Goal: Task Accomplishment & Management: Manage account settings

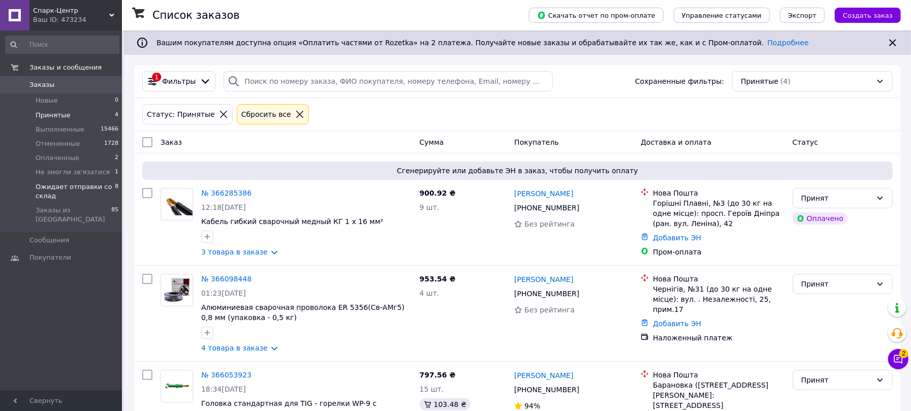
click at [50, 188] on span "Ожидает отправки со склад" at bounding box center [75, 191] width 79 height 18
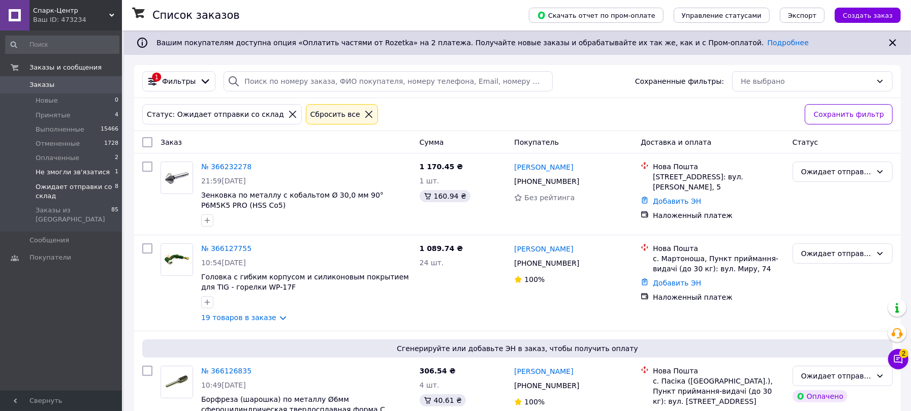
click at [60, 173] on span "Не змогли зв'язатися" at bounding box center [73, 172] width 74 height 9
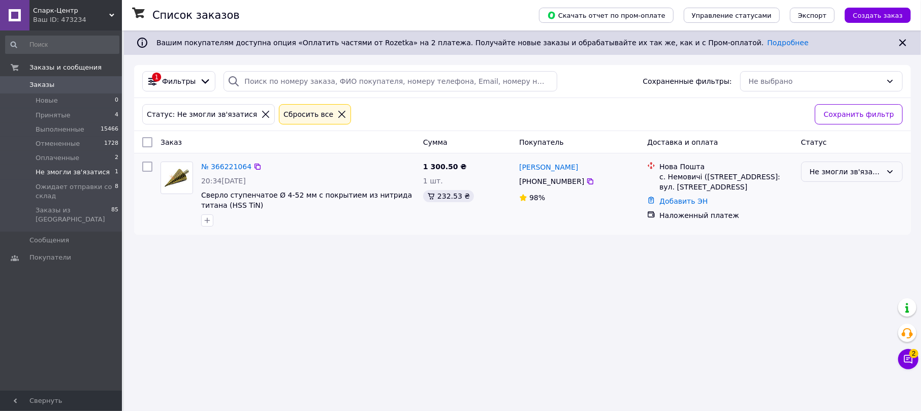
click at [831, 168] on div "Не змогли зв'язатися" at bounding box center [846, 171] width 72 height 11
click at [827, 267] on li "Ожидает отправки со склад" at bounding box center [852, 273] width 101 height 28
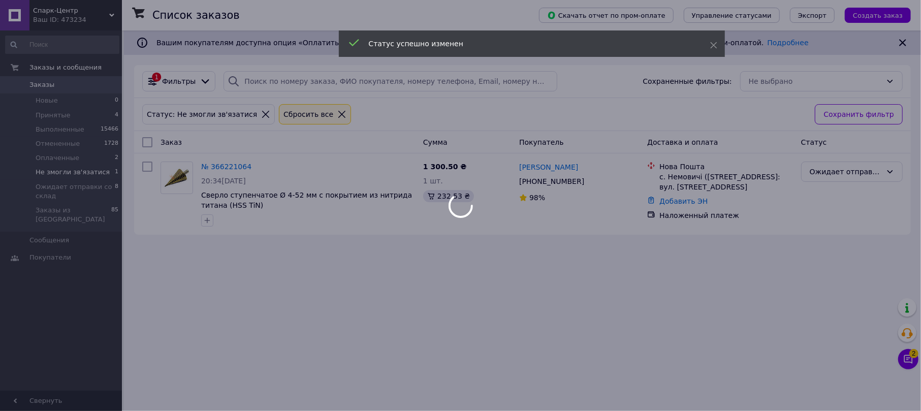
click at [209, 163] on body "Спарк-Центр Ваш ID: 473234 Сайт Спарк-Центр Кабинет покупателя Проверить состоя…" at bounding box center [460, 205] width 921 height 411
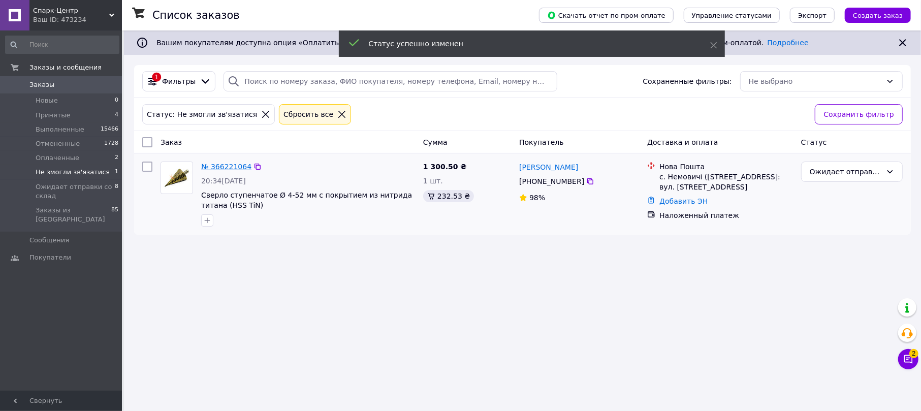
click at [209, 165] on link "№ 366221064" at bounding box center [226, 167] width 50 height 8
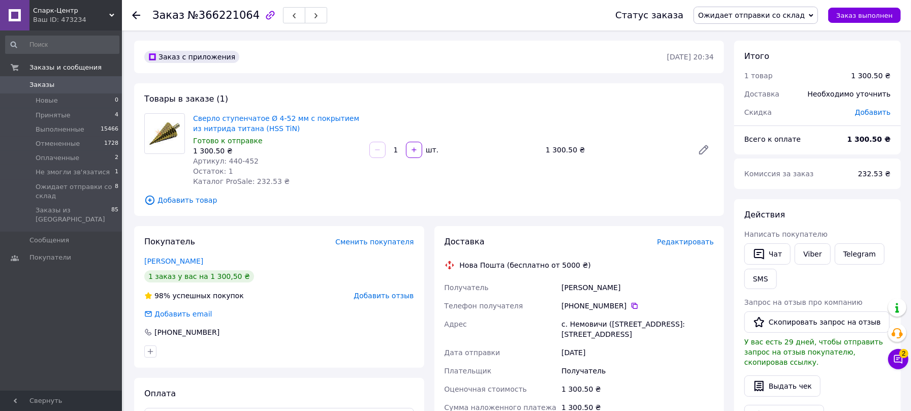
scroll to position [68, 0]
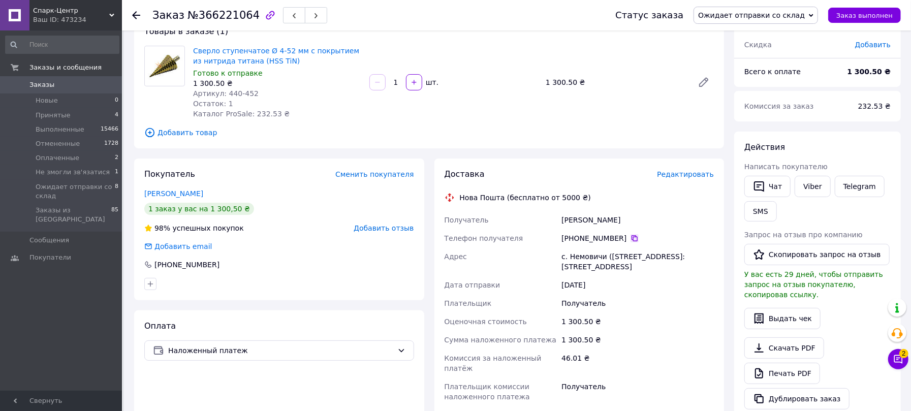
click at [632, 238] on icon at bounding box center [635, 238] width 6 height 6
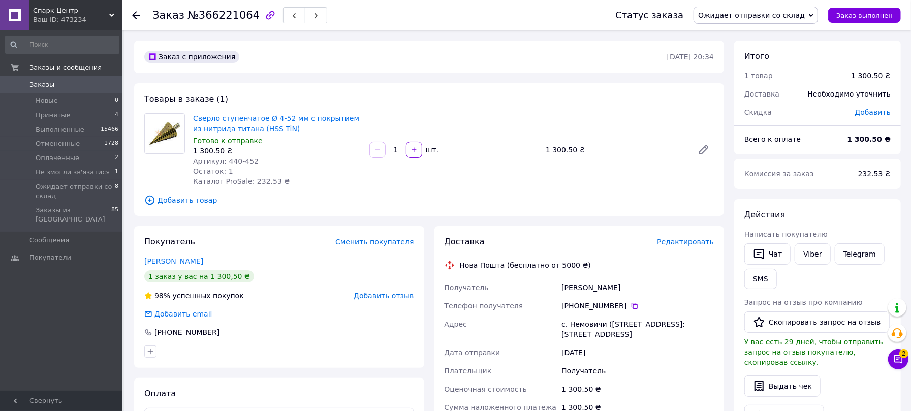
click at [210, 18] on span "№366221064" at bounding box center [224, 15] width 72 height 12
copy span "366221064"
click at [66, 114] on li "Принятые 4" at bounding box center [62, 115] width 125 height 14
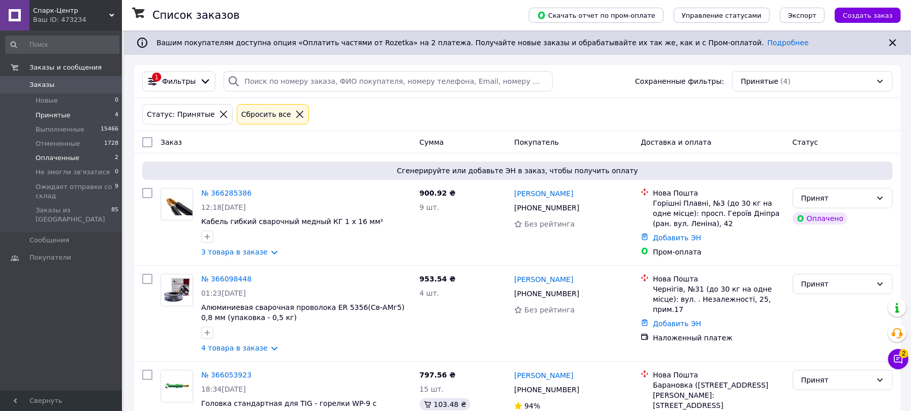
click at [47, 156] on span "Оплаченные" at bounding box center [58, 157] width 44 height 9
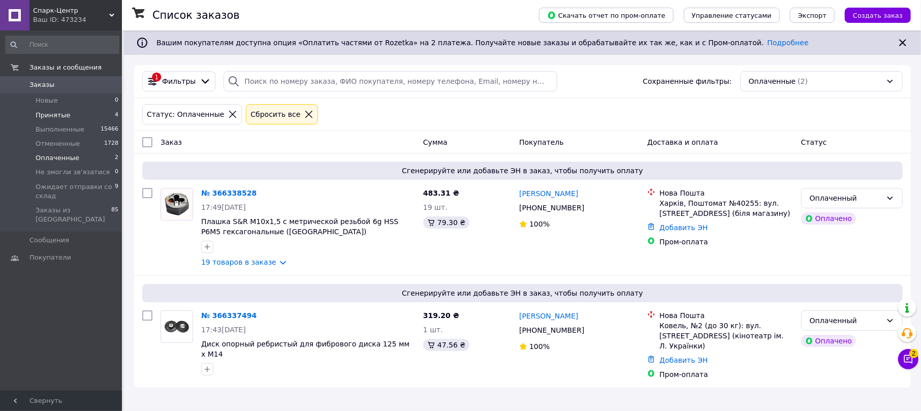
click at [57, 116] on span "Принятые" at bounding box center [53, 115] width 35 height 9
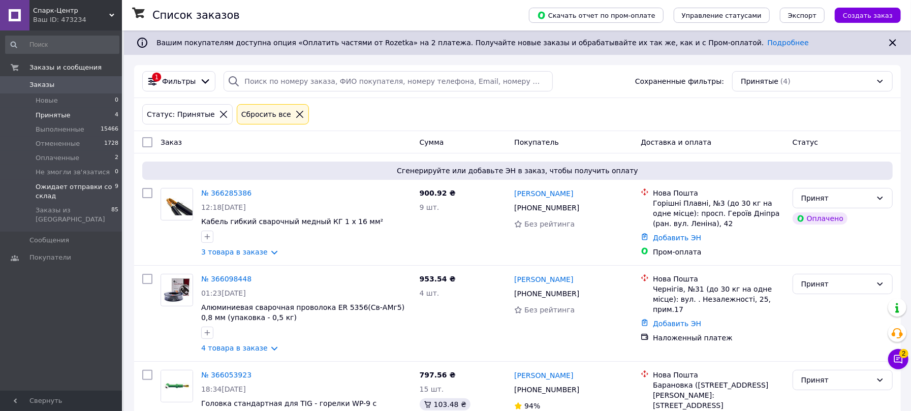
click at [94, 188] on span "Ожидает отправки со склад" at bounding box center [75, 191] width 79 height 18
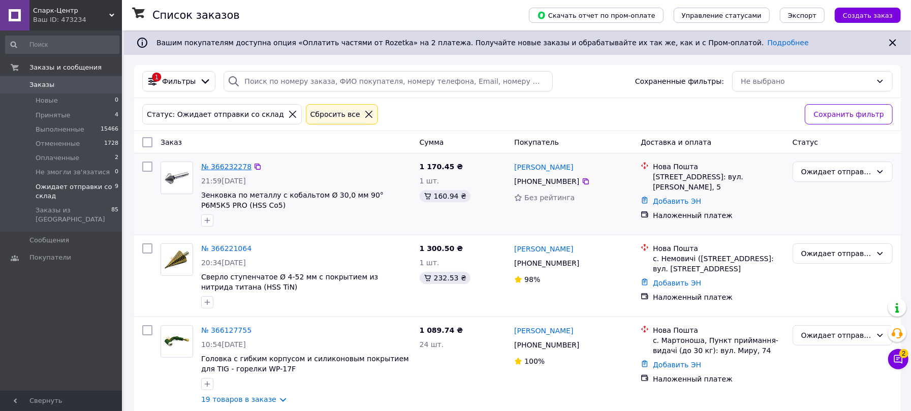
click at [239, 165] on link "№ 366232278" at bounding box center [226, 167] width 50 height 8
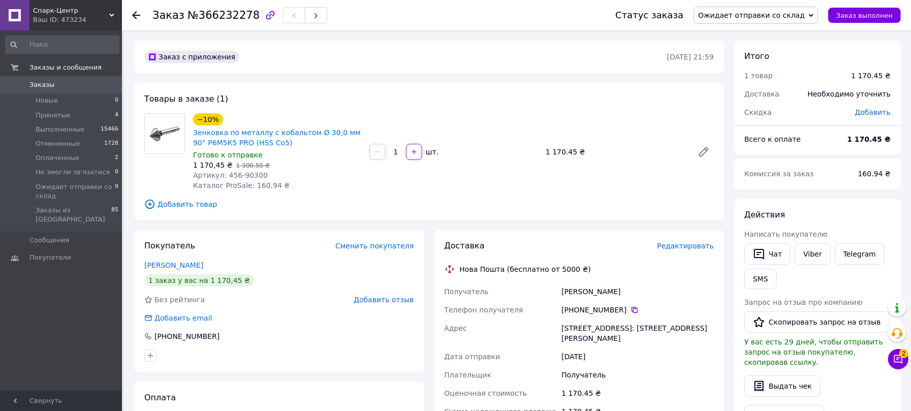
drag, startPoint x: 607, startPoint y: 328, endPoint x: 614, endPoint y: 312, distance: 17.5
click at [607, 327] on div "[STREET_ADDRESS]: [STREET_ADDRESS][PERSON_NAME]" at bounding box center [638, 333] width 157 height 28
drag, startPoint x: 668, startPoint y: 326, endPoint x: 557, endPoint y: 334, distance: 111.1
click at [557, 334] on div "Получатель Киренька [PERSON_NAME] Телефон получателя [PHONE_NUMBER]   Адрес [ST…" at bounding box center [580, 380] width 274 height 195
copy div "Адрес [STREET_ADDRESS]: [STREET_ADDRESS][PERSON_NAME]"
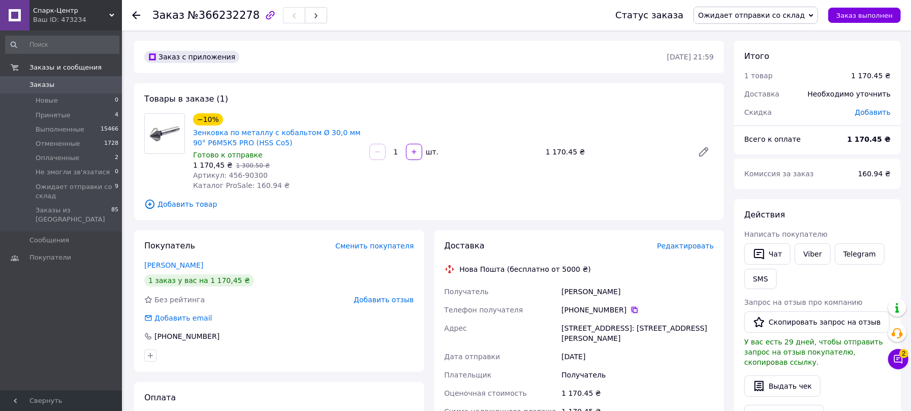
click at [631, 309] on icon at bounding box center [635, 310] width 8 height 8
click at [632, 308] on icon at bounding box center [635, 310] width 6 height 6
click at [210, 17] on span "№366232278" at bounding box center [224, 15] width 72 height 12
copy span "366232278"
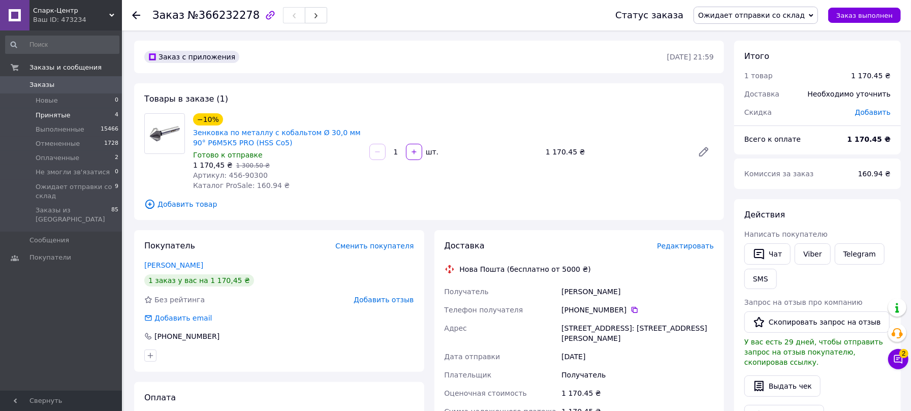
click at [61, 112] on span "Принятые" at bounding box center [53, 115] width 35 height 9
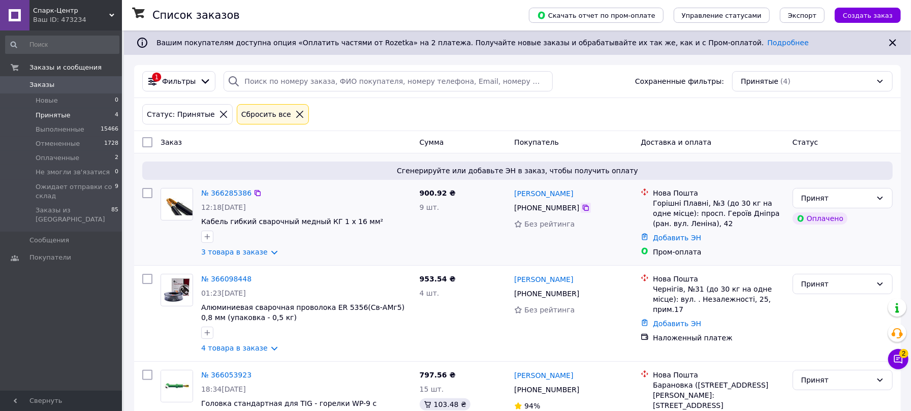
click at [582, 205] on icon at bounding box center [586, 208] width 8 height 8
drag, startPoint x: 694, startPoint y: 221, endPoint x: 649, endPoint y: 208, distance: 45.9
click at [649, 208] on div "Нова Пошта Горішні Плавні, №3 (до 30 кг на одне місце): просп. Героїв Дніпра (р…" at bounding box center [713, 208] width 148 height 41
click at [658, 206] on div "Горішні Плавні, №3 (до 30 кг на одне місце): просп. Героїв Дніпра (ран. вул. Ле…" at bounding box center [719, 213] width 132 height 30
drag, startPoint x: 688, startPoint y: 226, endPoint x: 653, endPoint y: 206, distance: 39.6
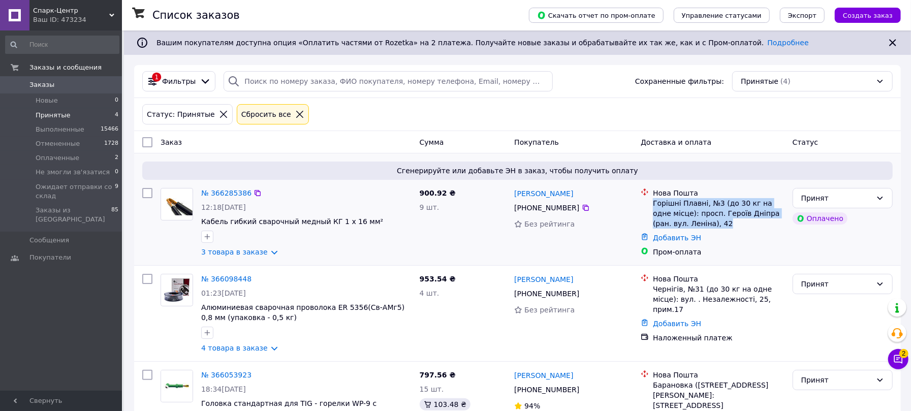
click at [653, 206] on div "Горішні Плавні, №3 (до 30 кг на одне місце): просп. Героїв Дніпра (ран. вул. Ле…" at bounding box center [719, 213] width 132 height 30
copy div "Горішні Плавні, №3 (до 30 кг на одне місце): просп. Героїв Дніпра (ран. вул. Ле…"
click at [582, 209] on icon at bounding box center [586, 208] width 8 height 8
click at [221, 196] on link "№ 366285386" at bounding box center [226, 193] width 50 height 8
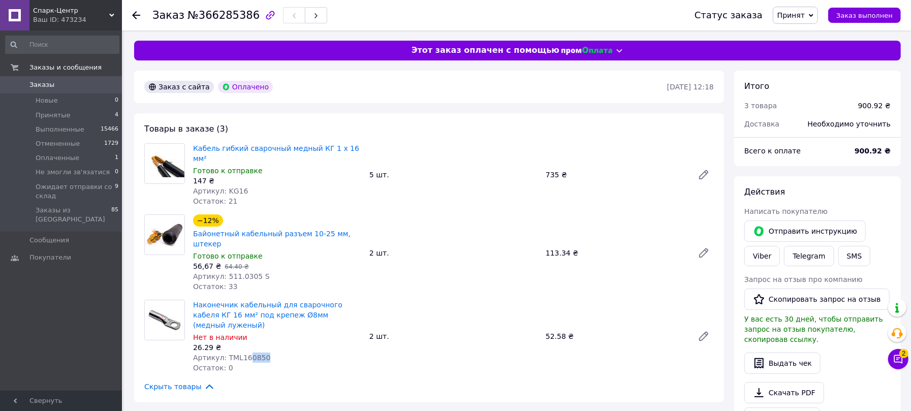
drag, startPoint x: 269, startPoint y: 324, endPoint x: 244, endPoint y: 325, distance: 24.4
click at [244, 353] on div "Артикул: TML160850" at bounding box center [277, 358] width 168 height 10
click at [65, 158] on span "Оплаченные" at bounding box center [58, 157] width 44 height 9
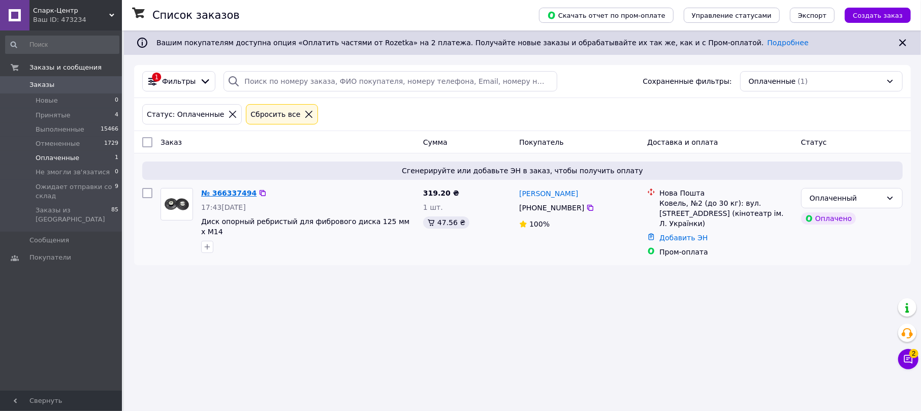
click at [243, 194] on link "№ 366337494" at bounding box center [228, 193] width 55 height 8
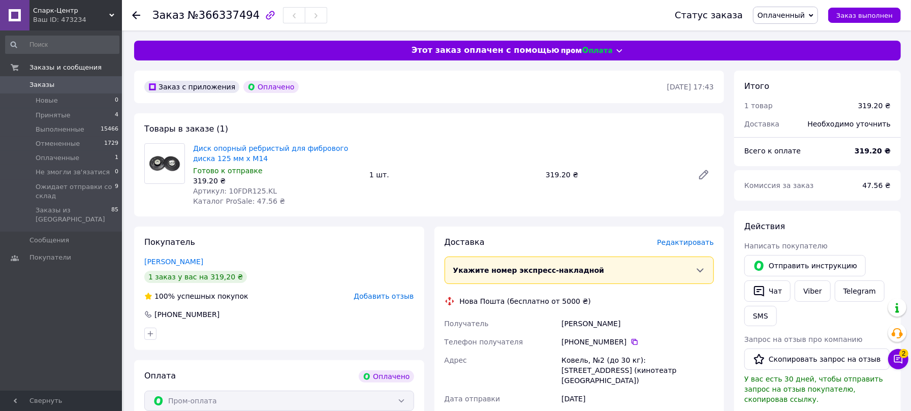
click at [790, 7] on span "Оплаченный" at bounding box center [785, 15] width 65 height 17
drag, startPoint x: 660, startPoint y: 370, endPoint x: 559, endPoint y: 361, distance: 101.0
click at [559, 361] on div "Получатель [PERSON_NAME] Телефон получателя [PHONE_NUMBER]   Адрес Ковель, №2 (…" at bounding box center [580, 380] width 274 height 130
copy div "Адрес Ковель, №2 (до 30 кг): [STREET_ADDRESS] ([GEOGRAPHIC_DATA])"
click at [631, 340] on icon at bounding box center [635, 342] width 8 height 8
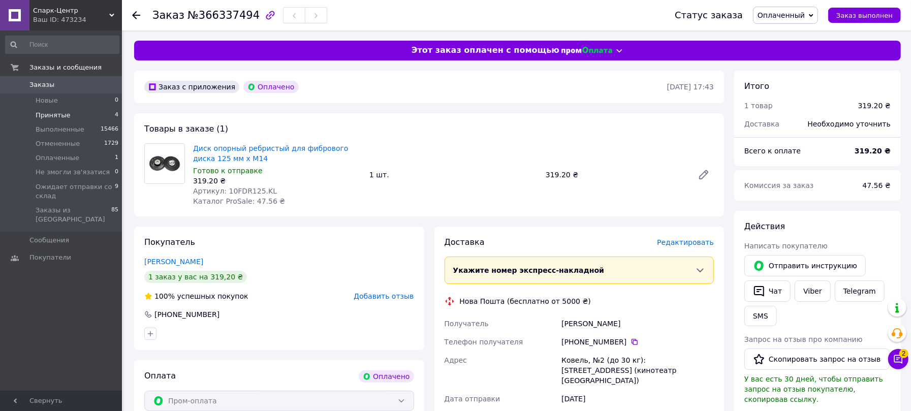
click at [61, 113] on span "Принятые" at bounding box center [53, 115] width 35 height 9
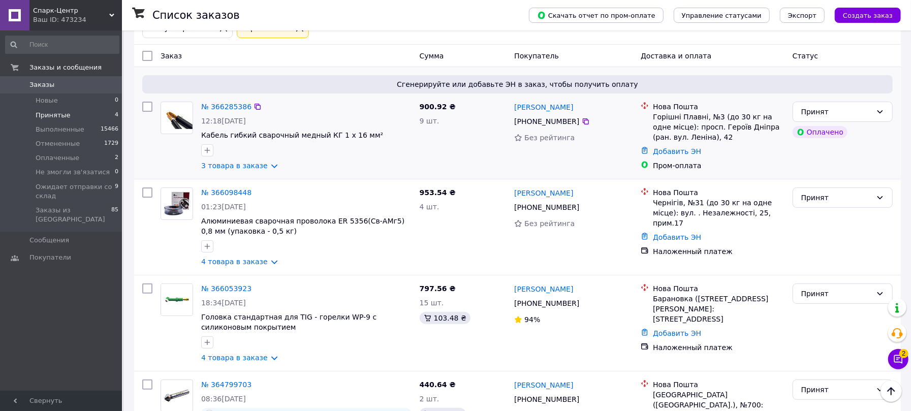
scroll to position [19, 0]
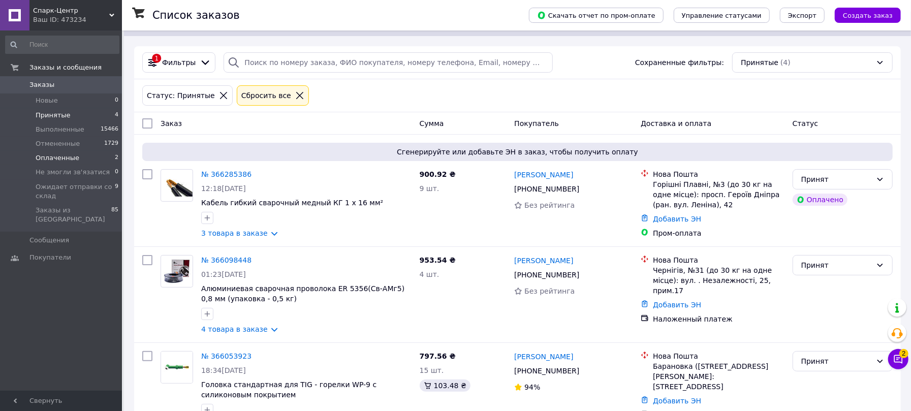
click at [61, 155] on span "Оплаченные" at bounding box center [58, 157] width 44 height 9
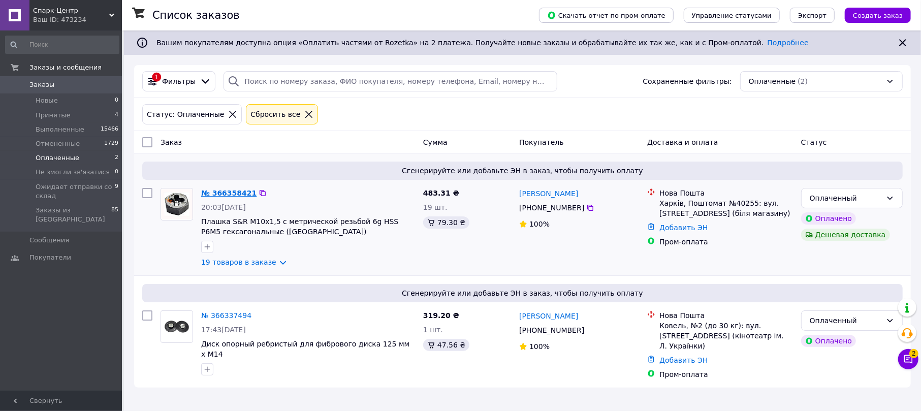
click at [214, 194] on link "№ 366358421" at bounding box center [228, 193] width 55 height 8
